Goal: Task Accomplishment & Management: Manage account settings

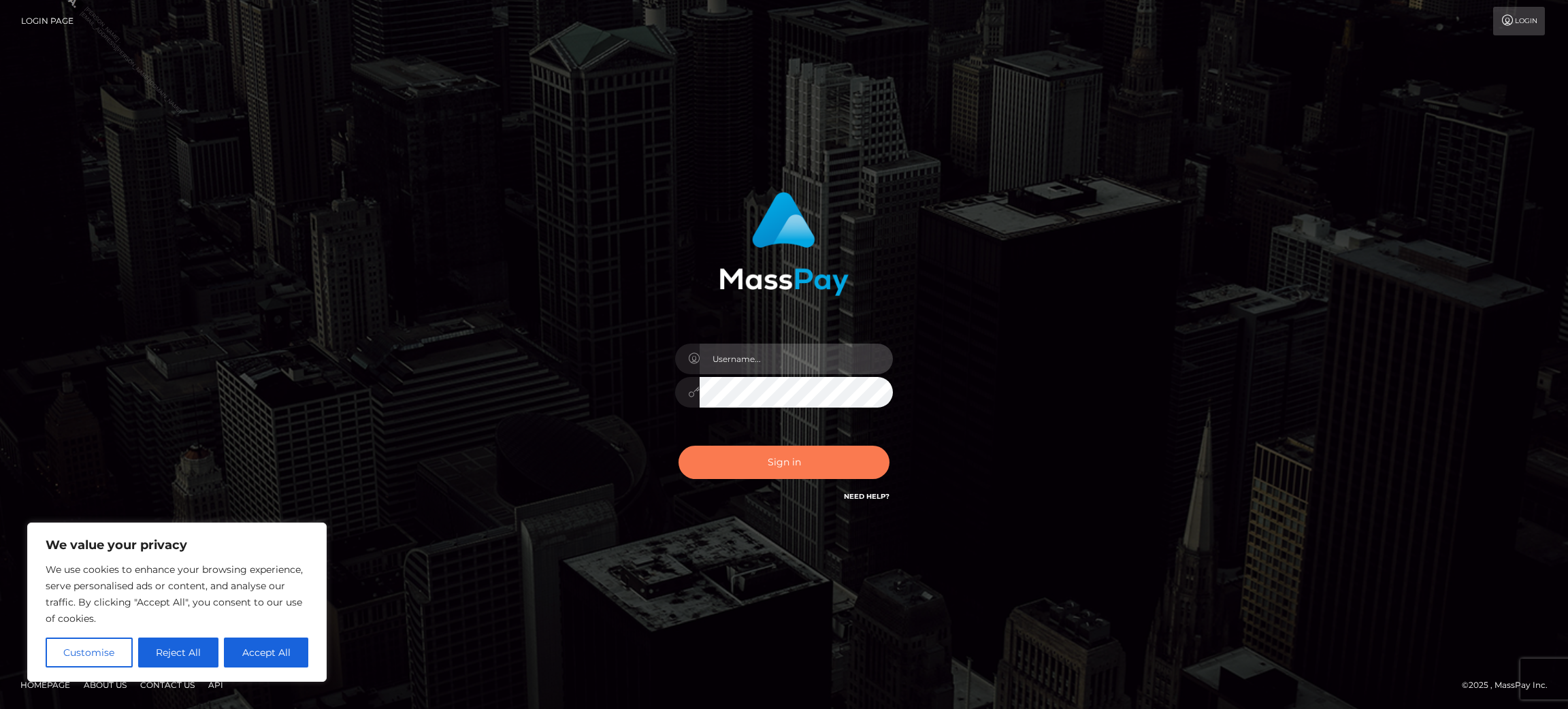
type input "Jasmine.ACE"
click at [766, 465] on button "Sign in" at bounding box center [784, 462] width 211 height 33
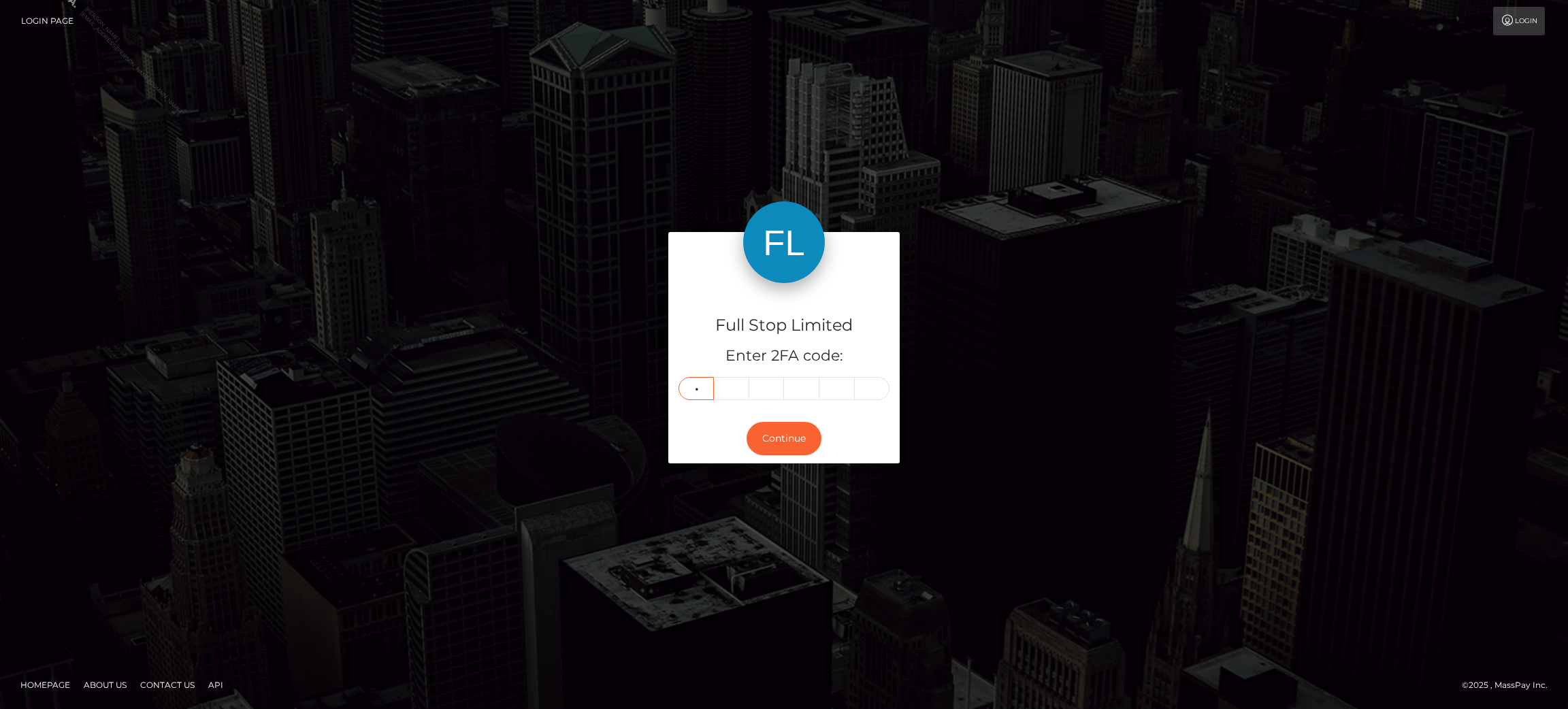
type input "5"
type input "9"
type input "3"
type input "1"
type input "5"
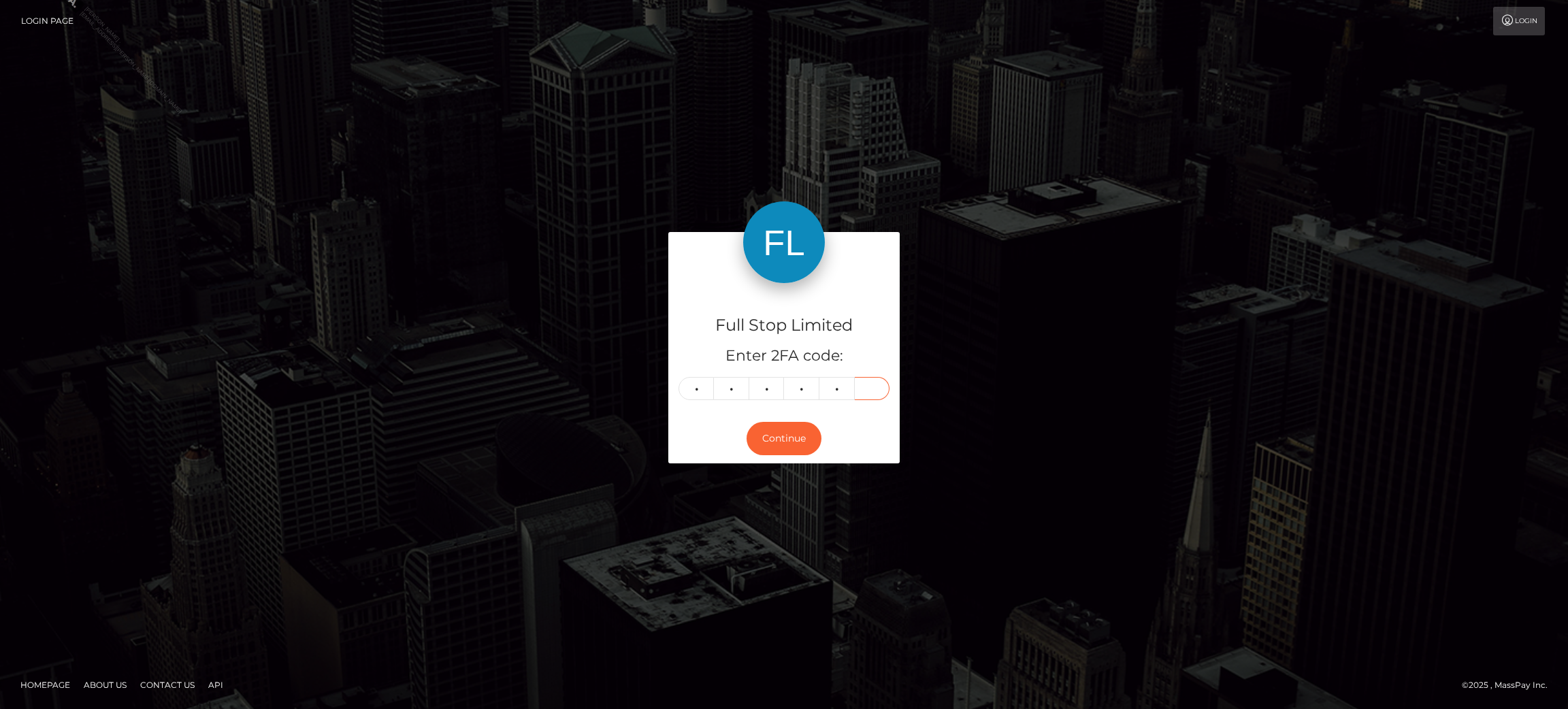
type input "0"
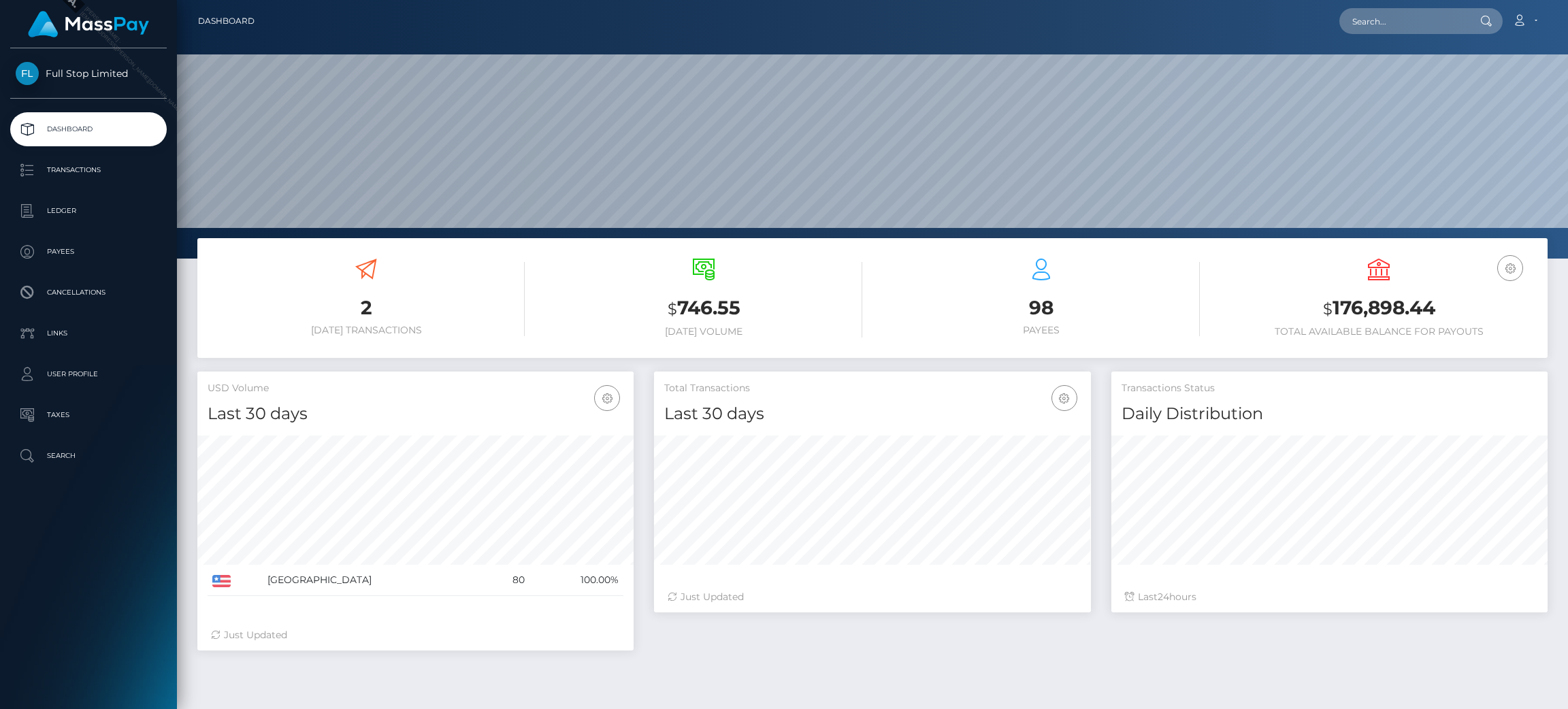
scroll to position [242, 436]
drag, startPoint x: 1416, startPoint y: 308, endPoint x: 1334, endPoint y: 316, distance: 82.4
click at [1334, 316] on h3 "$ 176,898.44" at bounding box center [1379, 309] width 317 height 28
copy h3 "176,898.44"
